Goal: Transaction & Acquisition: Subscribe to service/newsletter

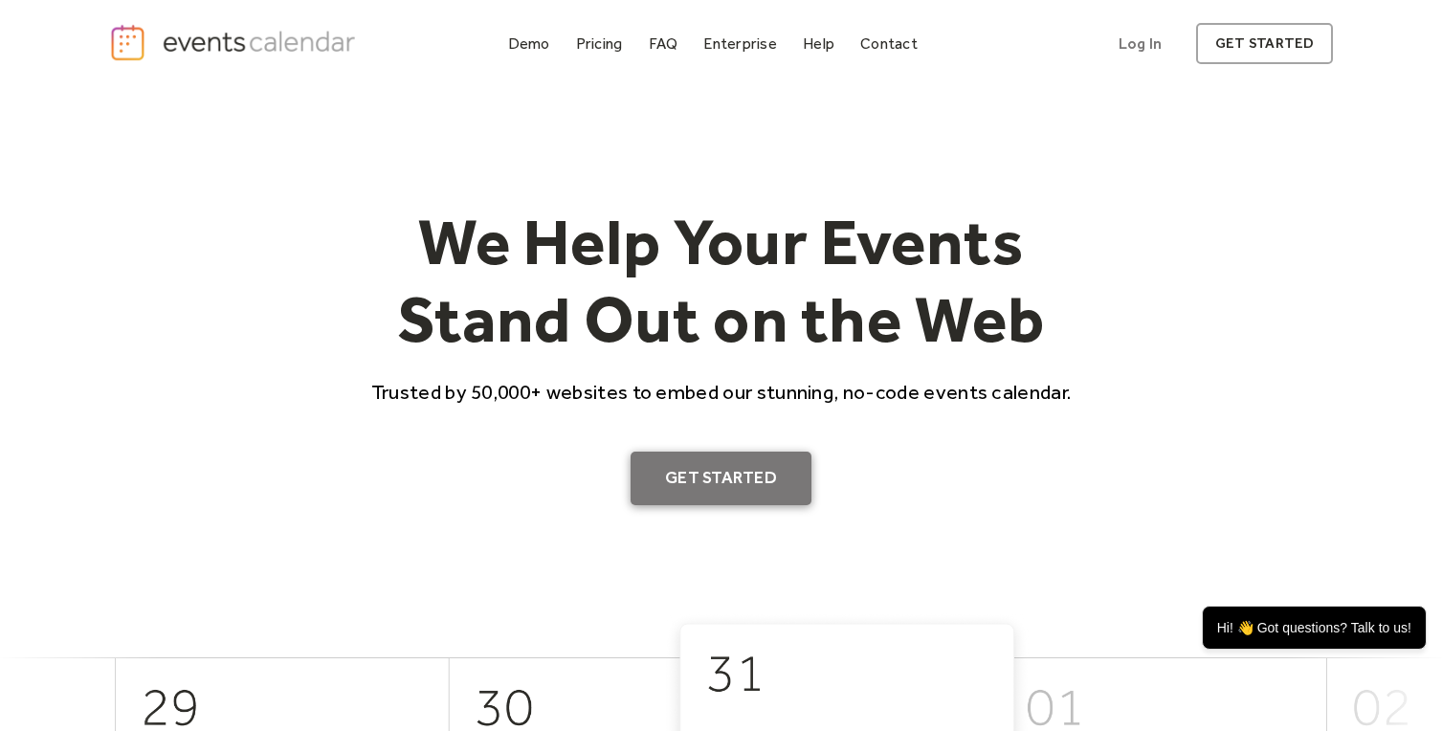
click at [704, 484] on link "Get Started" at bounding box center [720, 479] width 181 height 54
click at [597, 48] on div "Pricing" at bounding box center [599, 43] width 47 height 11
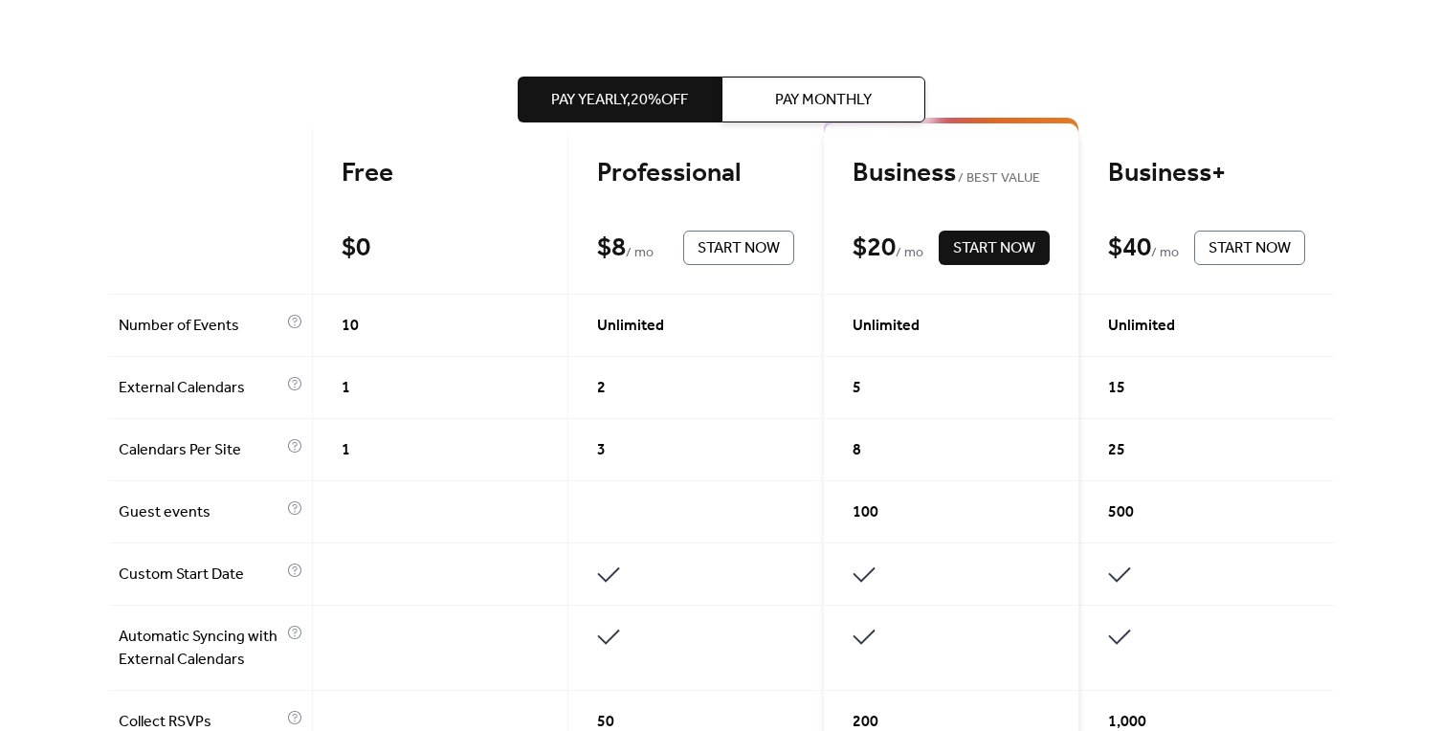
scroll to position [431, 0]
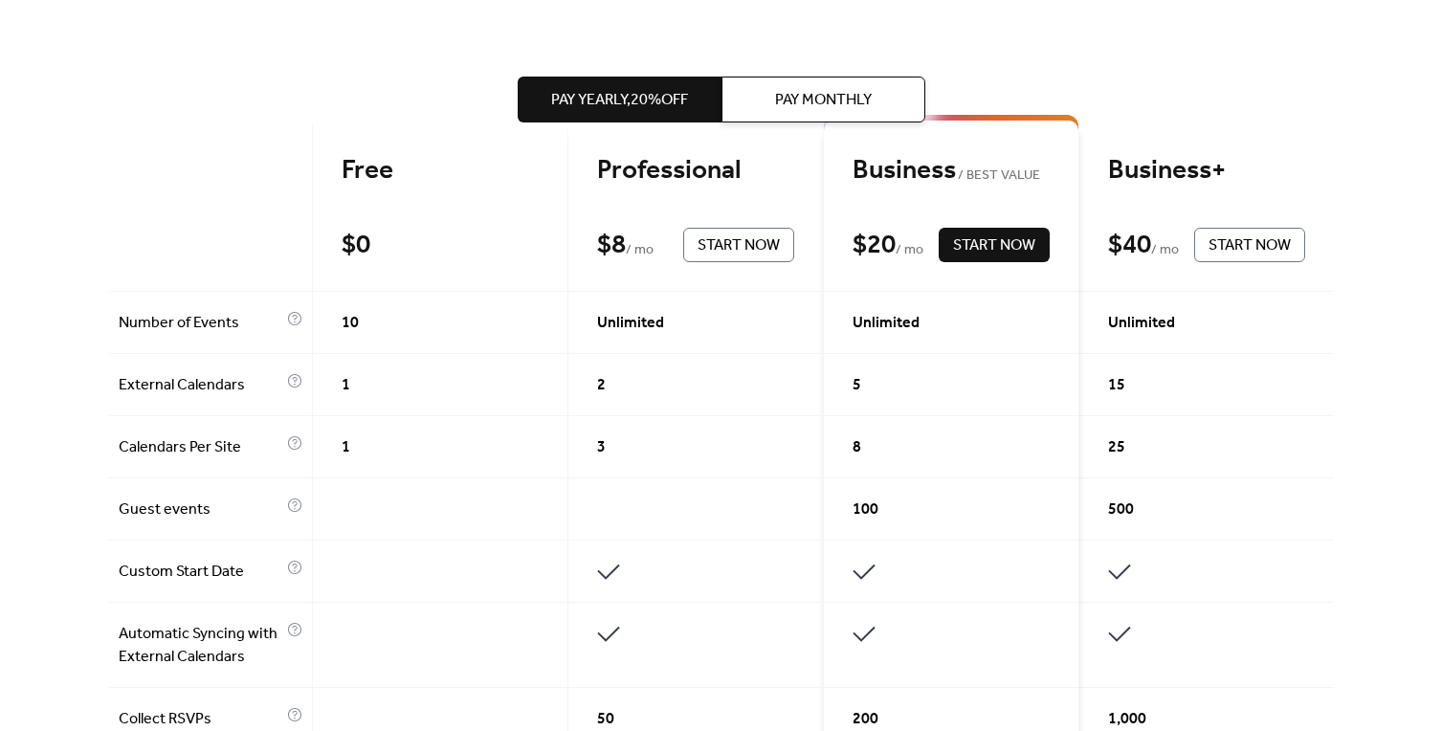
click at [813, 112] on span "Pay Monthly" at bounding box center [823, 100] width 97 height 23
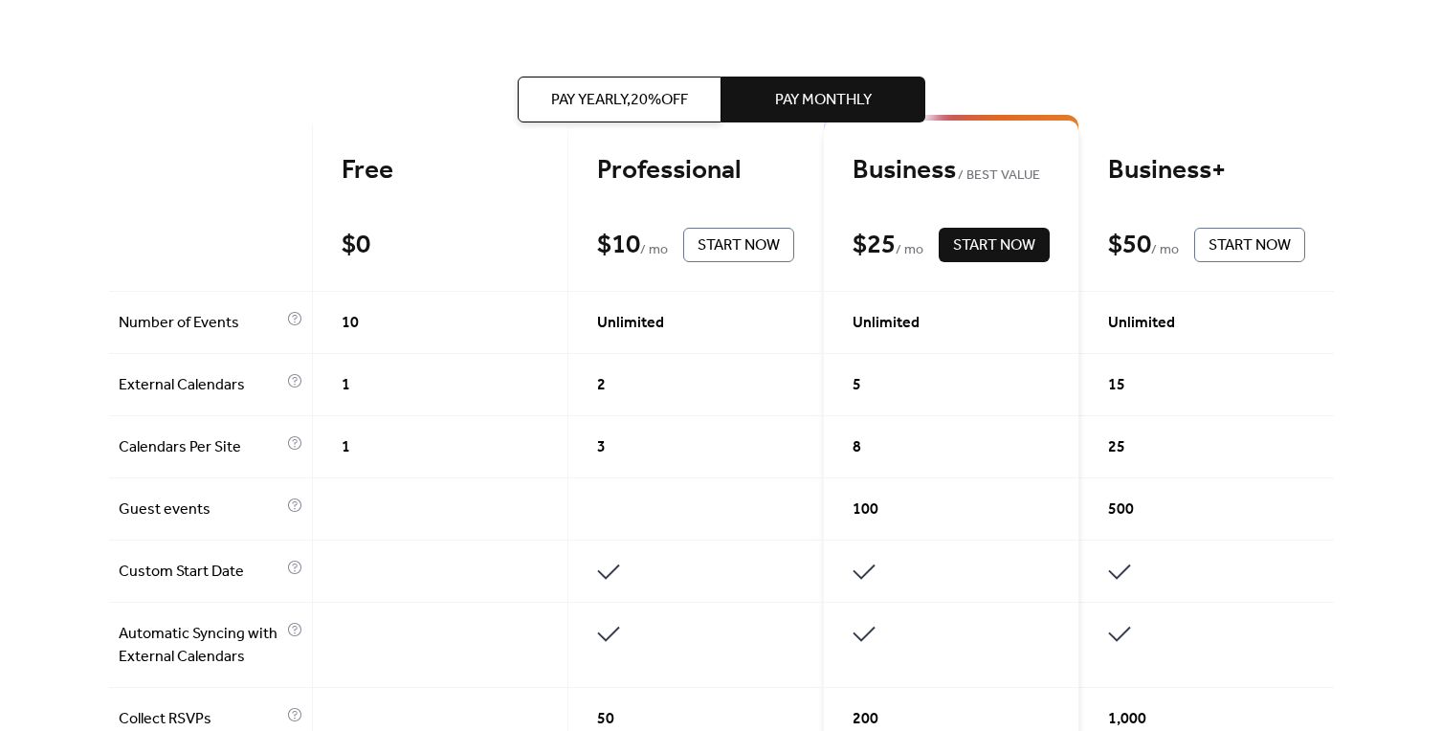
click at [637, 112] on span "Pay Yearly, 20% off" at bounding box center [619, 100] width 137 height 23
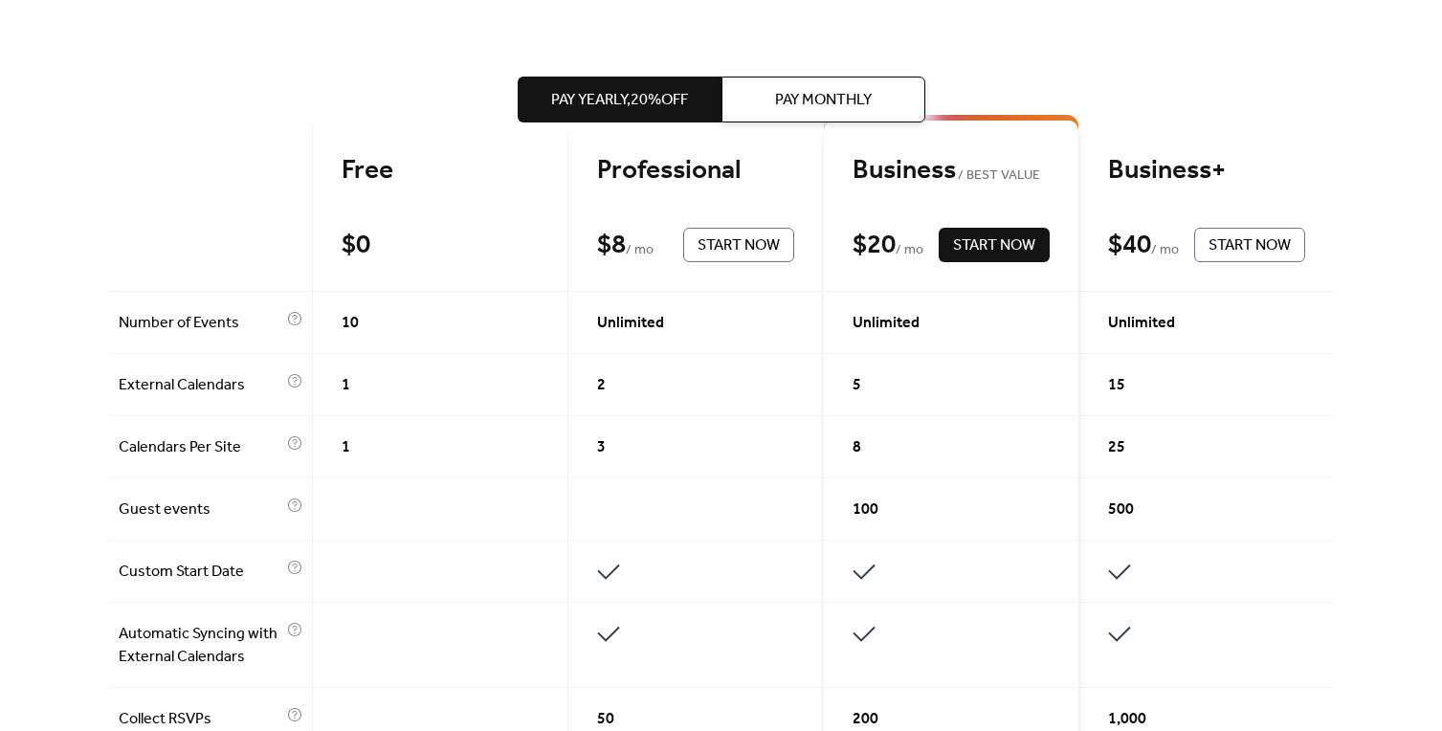
click at [774, 109] on button "Pay Monthly" at bounding box center [823, 100] width 204 height 46
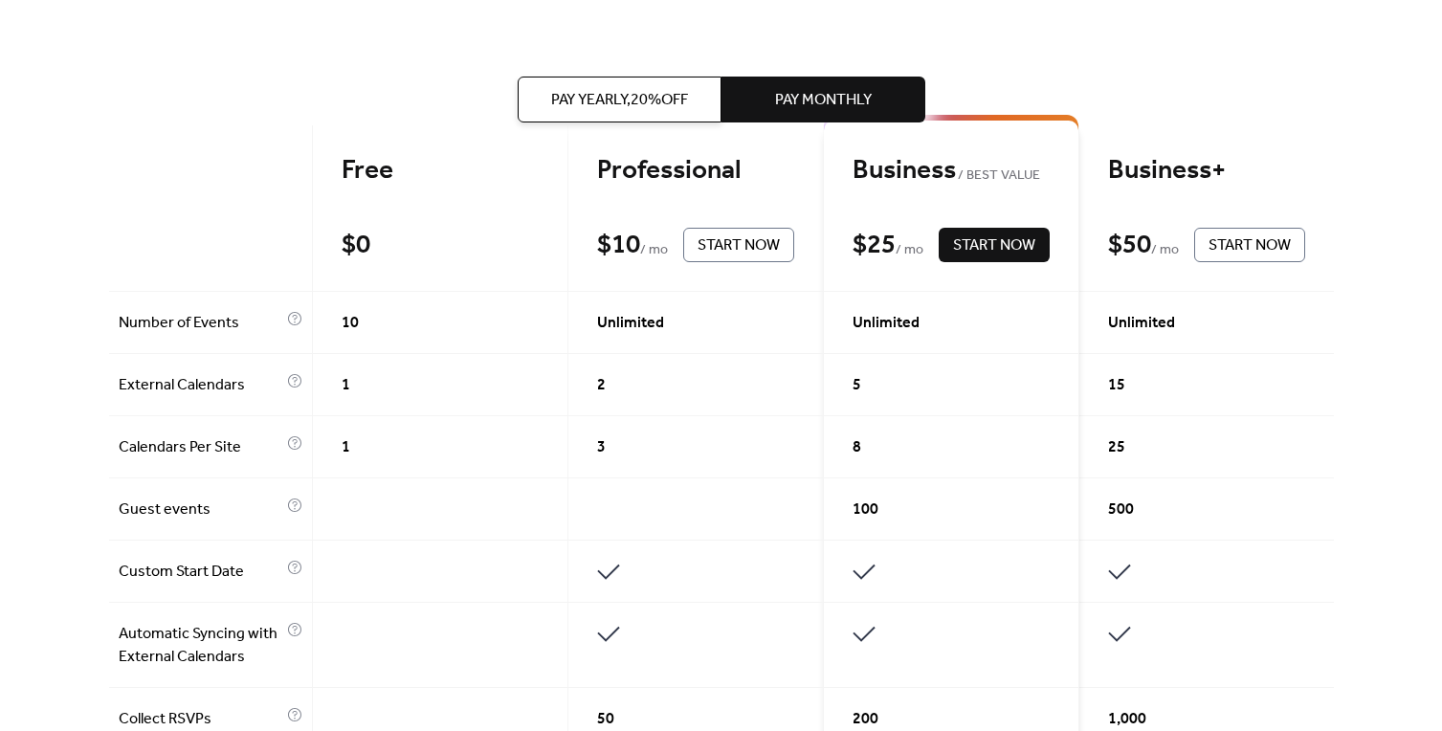
click at [666, 110] on span "Pay Yearly, 20% off" at bounding box center [619, 100] width 137 height 23
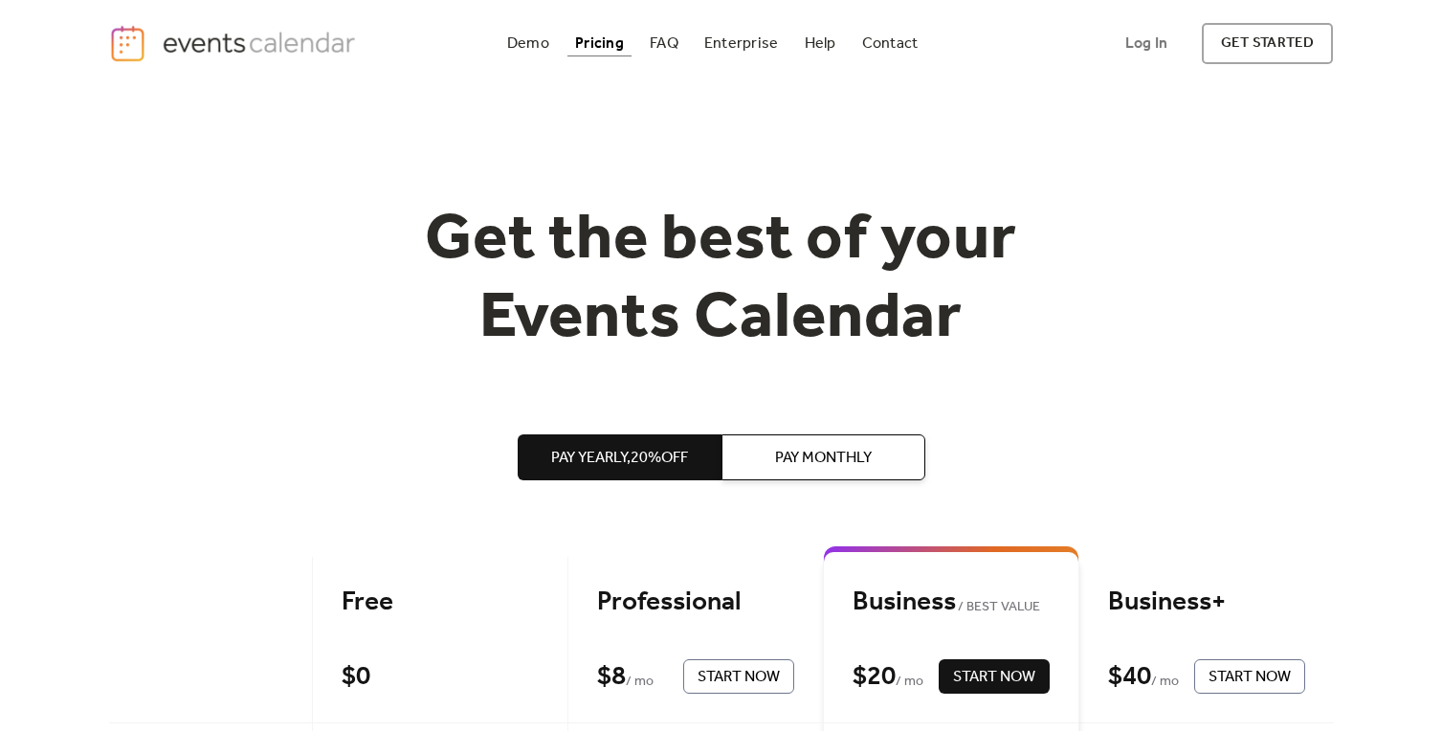
scroll to position [0, 0]
click at [518, 49] on div "Demo" at bounding box center [528, 43] width 42 height 11
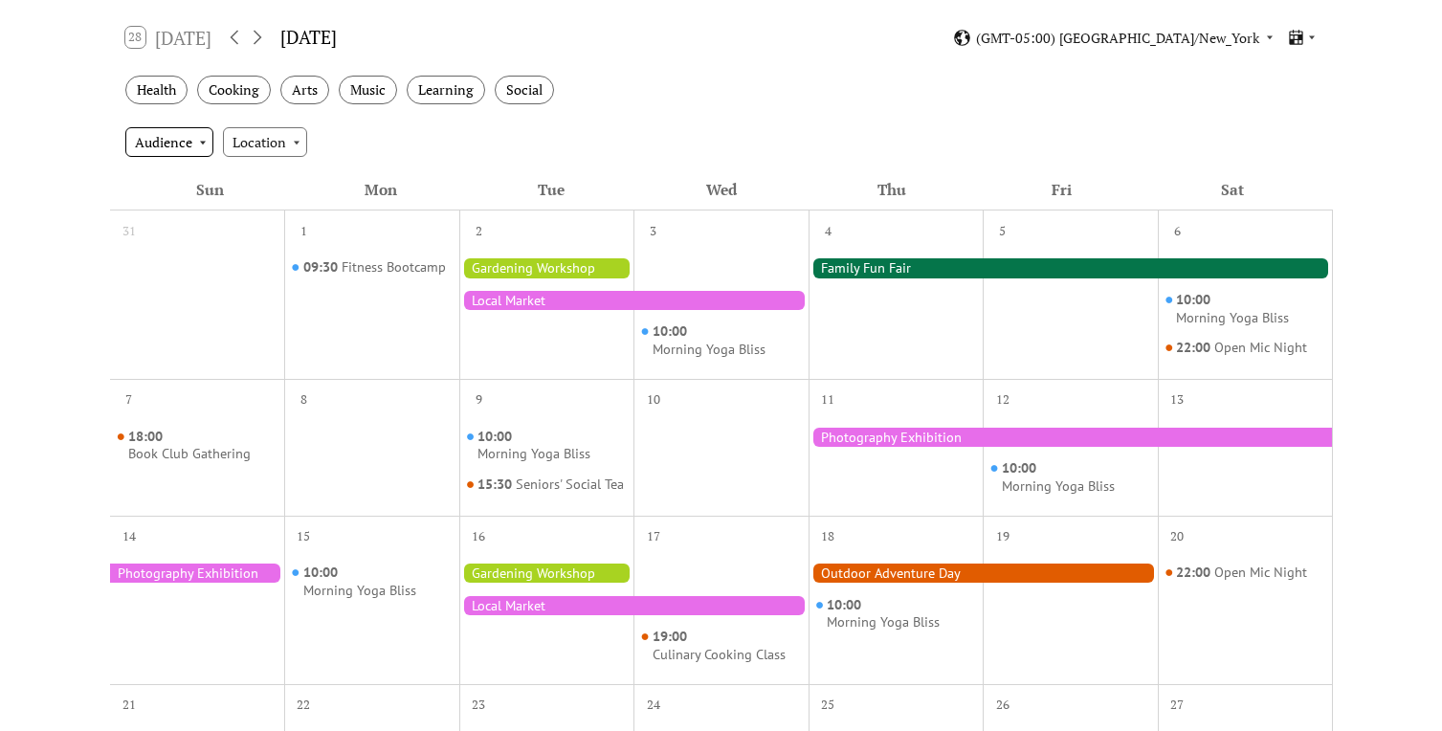
scroll to position [290, 0]
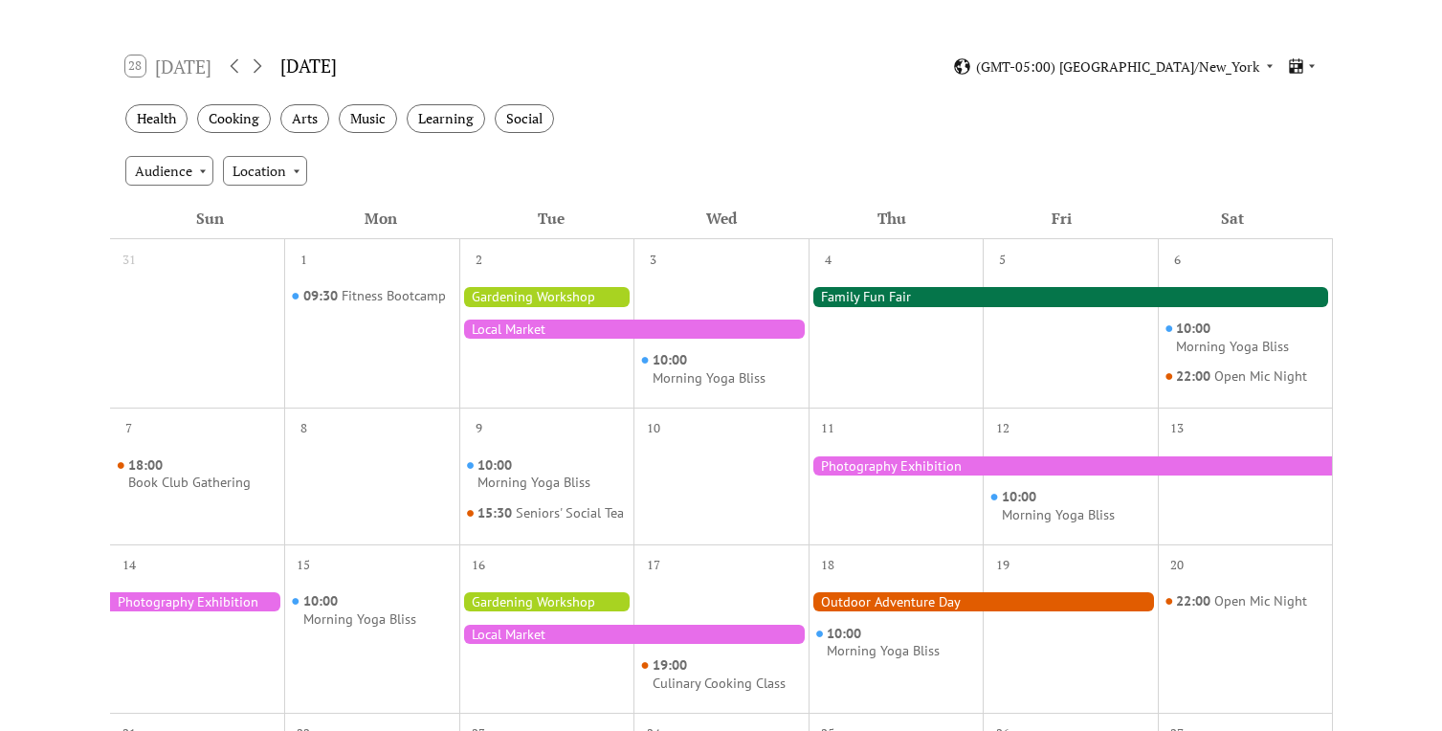
click at [183, 75] on div "28 Today" at bounding box center [168, 65] width 87 height 21
click at [180, 65] on div "28 Today" at bounding box center [168, 65] width 87 height 21
drag, startPoint x: 856, startPoint y: 294, endPoint x: 840, endPoint y: 336, distance: 45.1
click at [840, 337] on div at bounding box center [895, 336] width 175 height 123
click at [759, 325] on div at bounding box center [633, 329] width 349 height 19
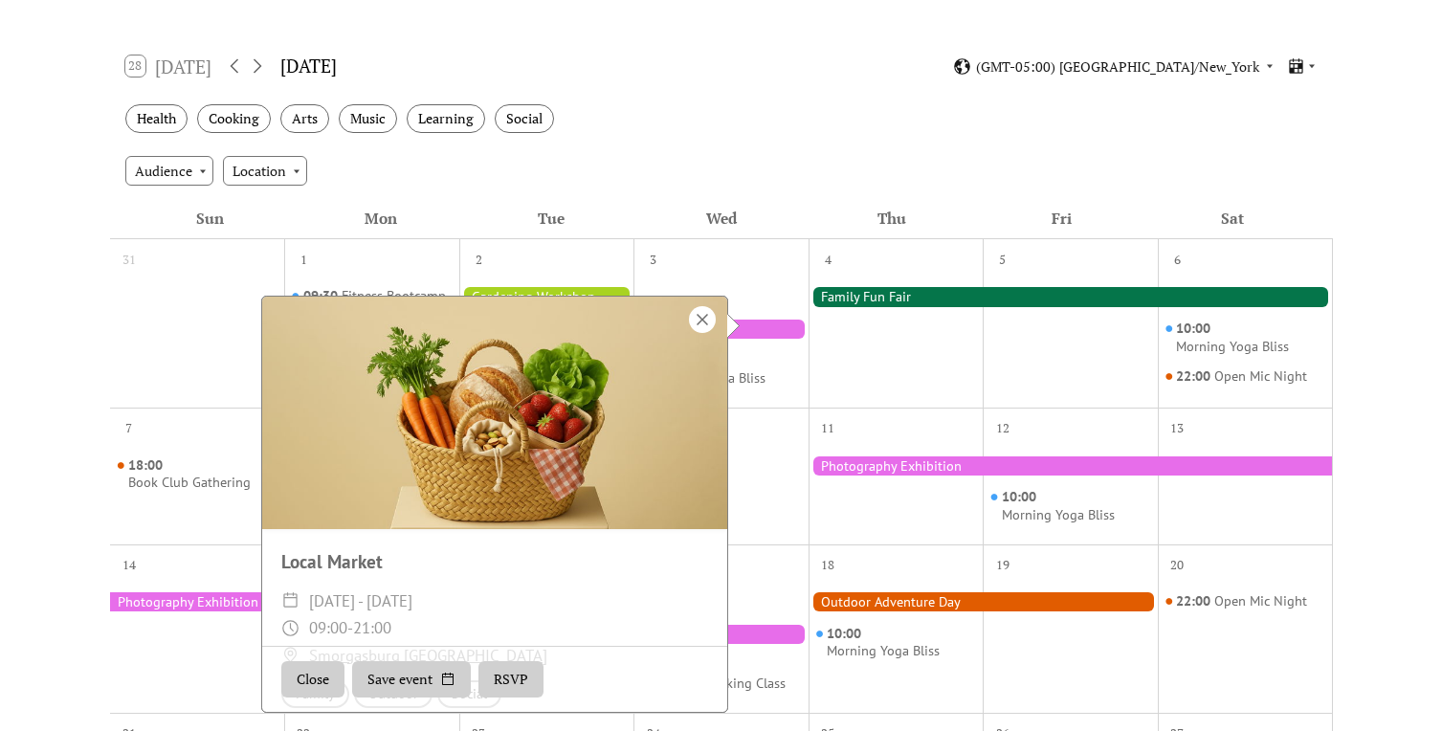
click at [697, 314] on div at bounding box center [702, 319] width 27 height 27
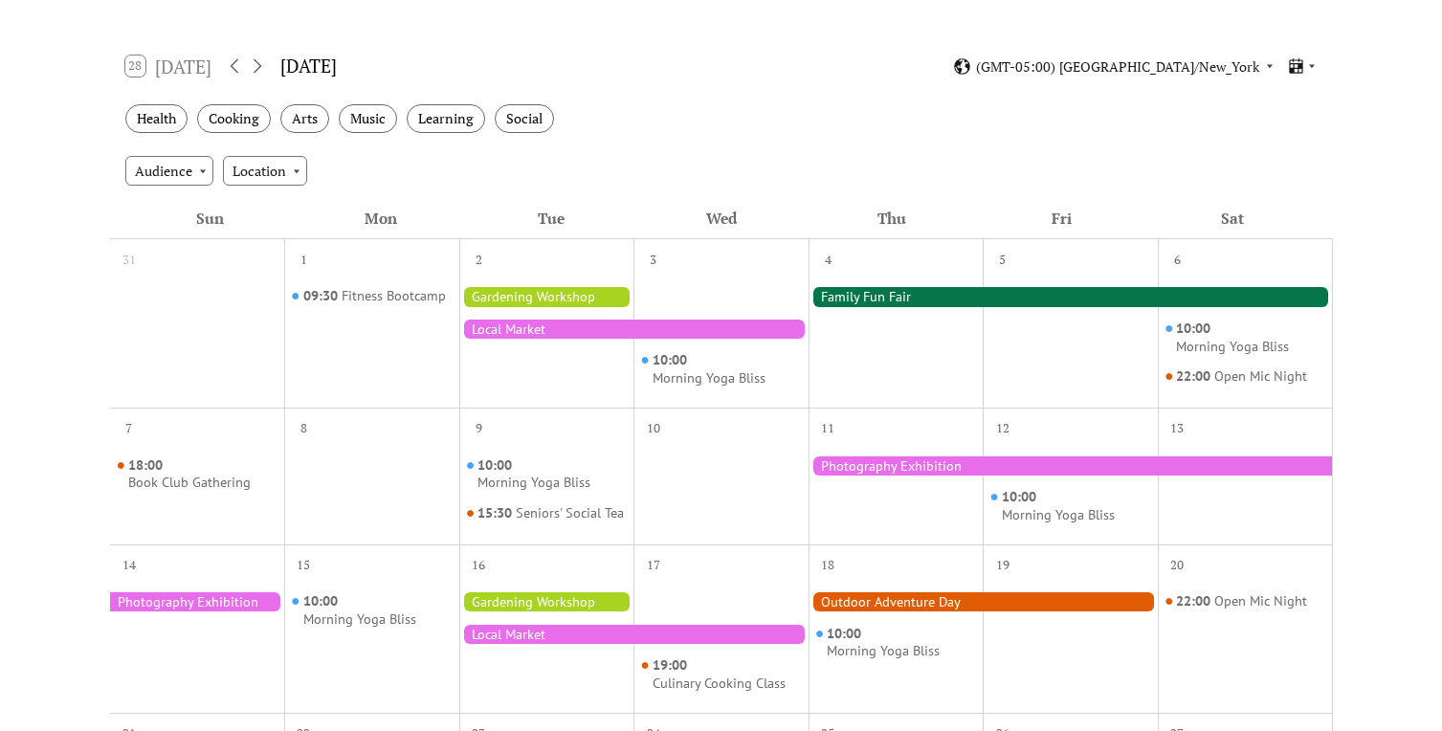
click at [616, 295] on div at bounding box center [546, 296] width 175 height 19
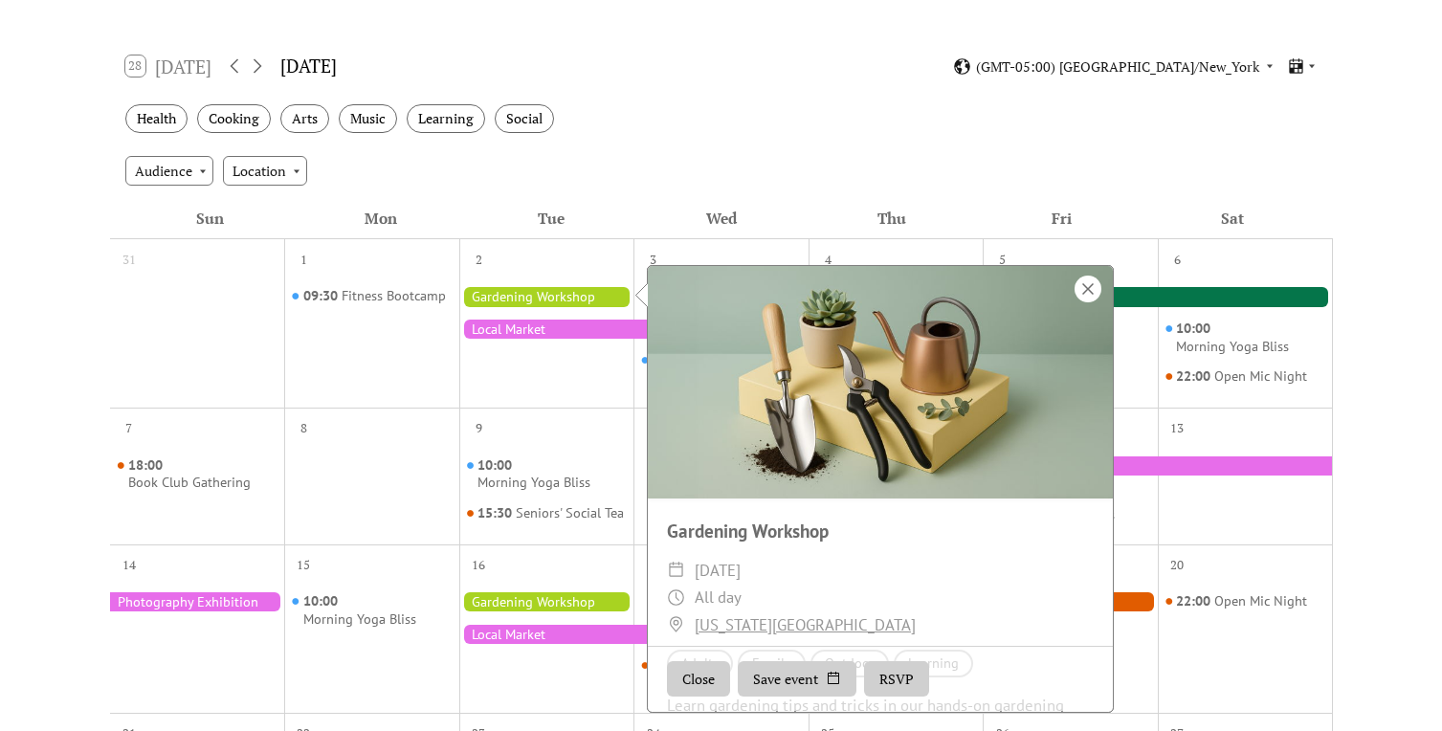
click at [1084, 290] on div at bounding box center [1087, 288] width 27 height 27
